Goal: Information Seeking & Learning: Learn about a topic

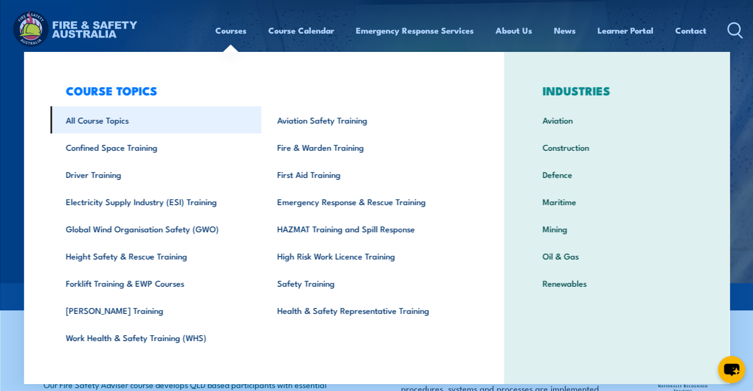
click at [99, 124] on link "All Course Topics" at bounding box center [155, 119] width 211 height 27
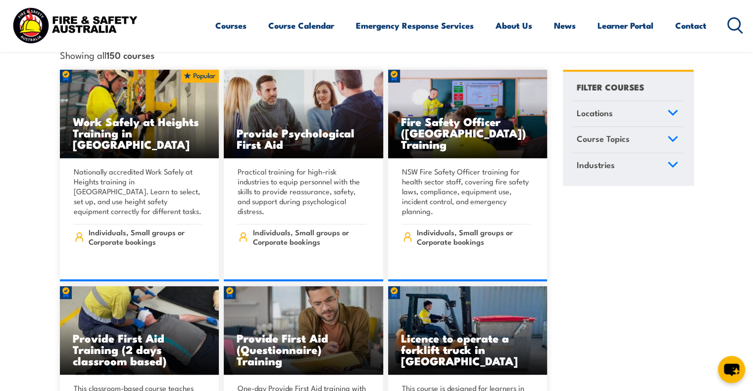
scroll to position [396, 0]
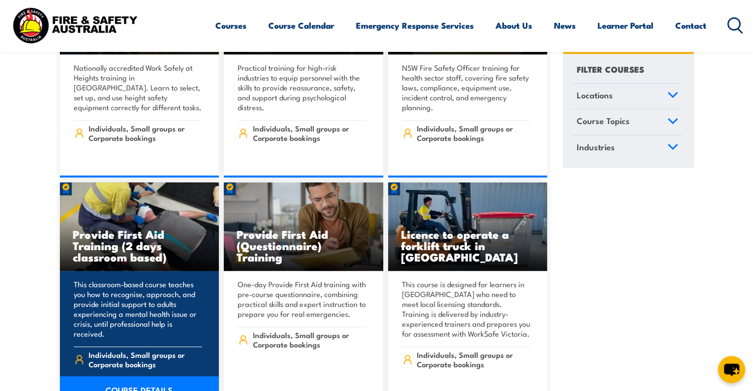
click at [106, 232] on h3 "Provide First Aid Training (2 days classroom based)" at bounding box center [140, 246] width 134 height 34
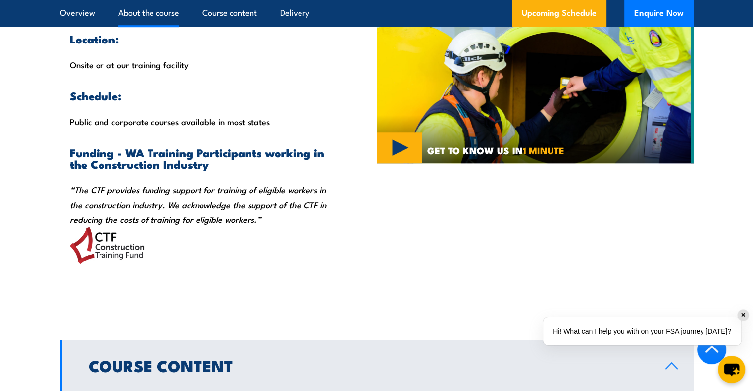
scroll to position [891, 0]
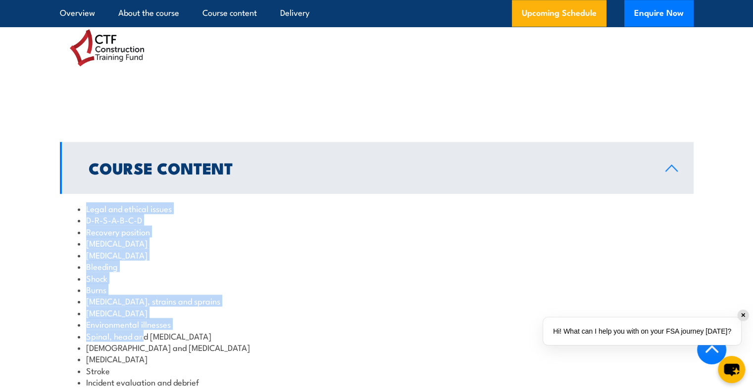
drag, startPoint x: 87, startPoint y: 205, endPoint x: 142, endPoint y: 328, distance: 134.4
click at [143, 330] on ul "Legal and ethical issues D-R-S-A-B-C-D Recovery position [MEDICAL_DATA] [MEDICA…" at bounding box center [377, 296] width 598 height 186
